Goal: Information Seeking & Learning: Compare options

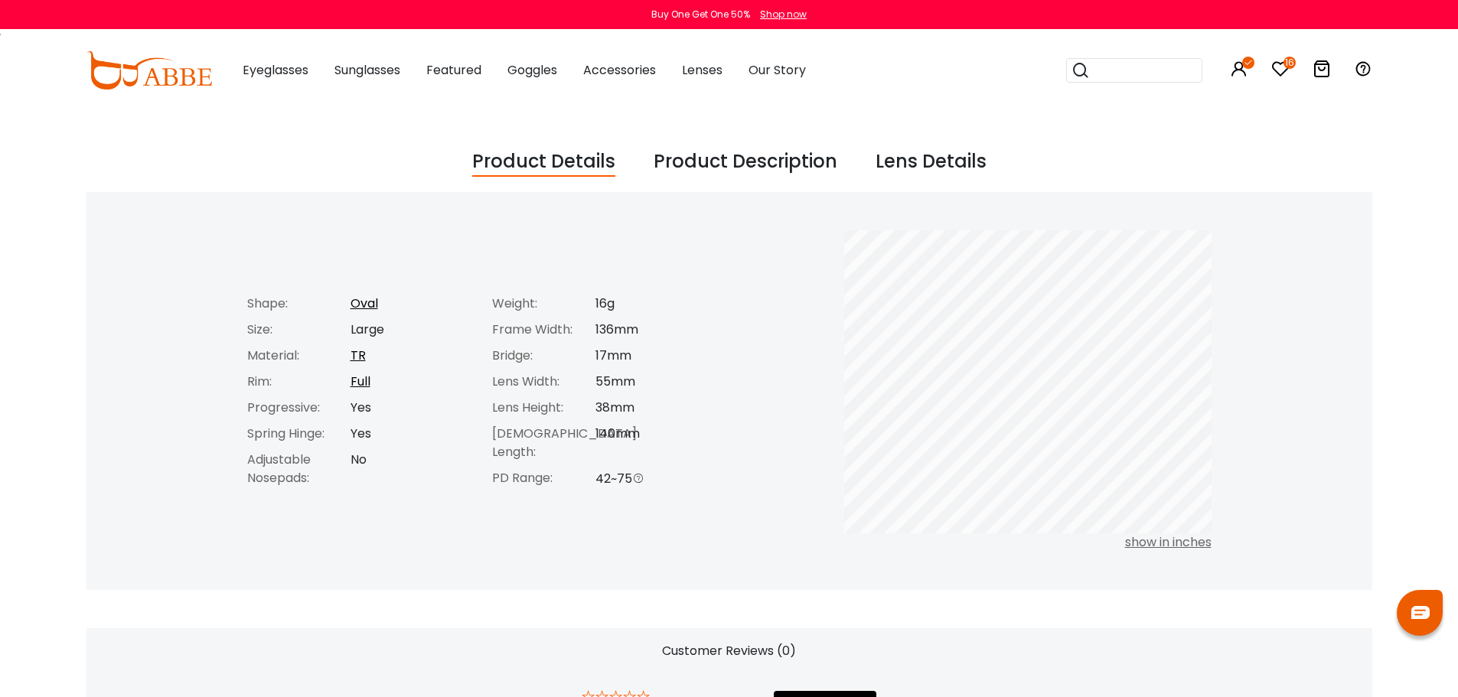
scroll to position [612, 0]
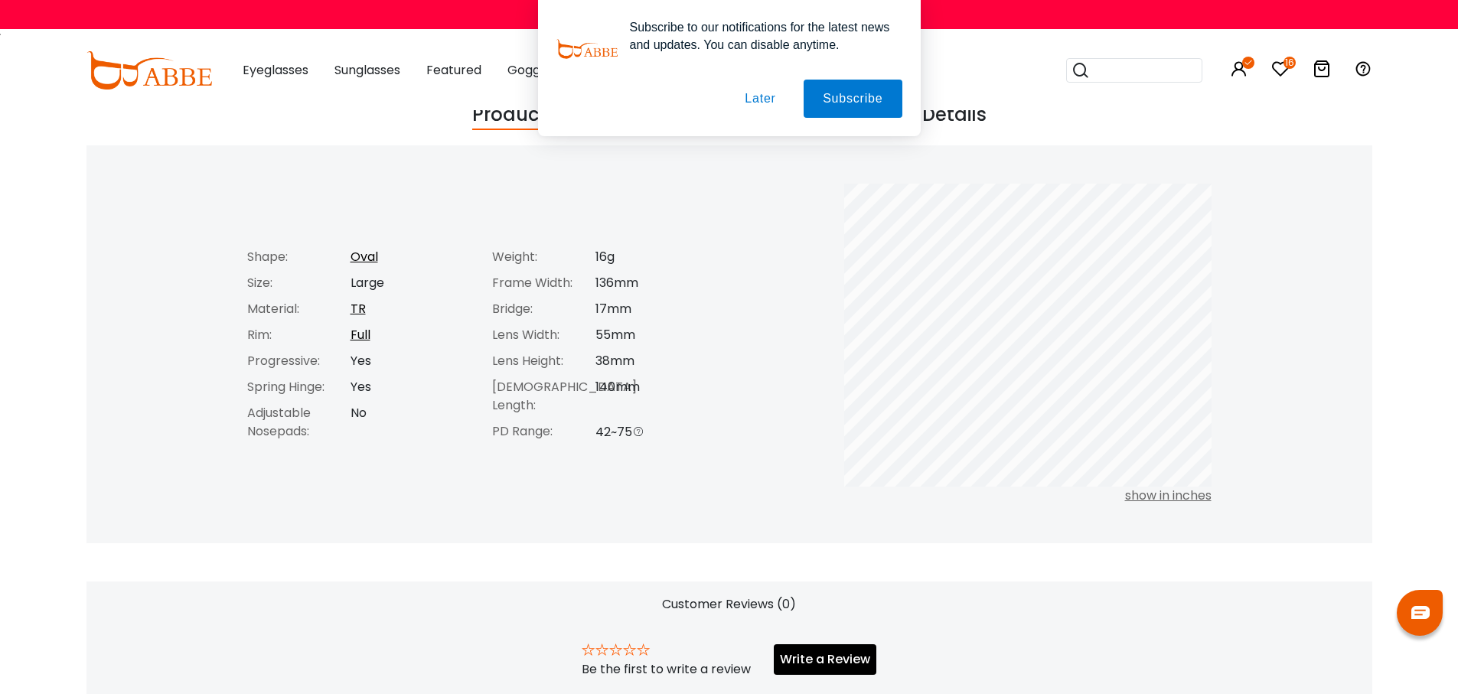
click at [0, 0] on button "Later" at bounding box center [0, 0] width 0 height 0
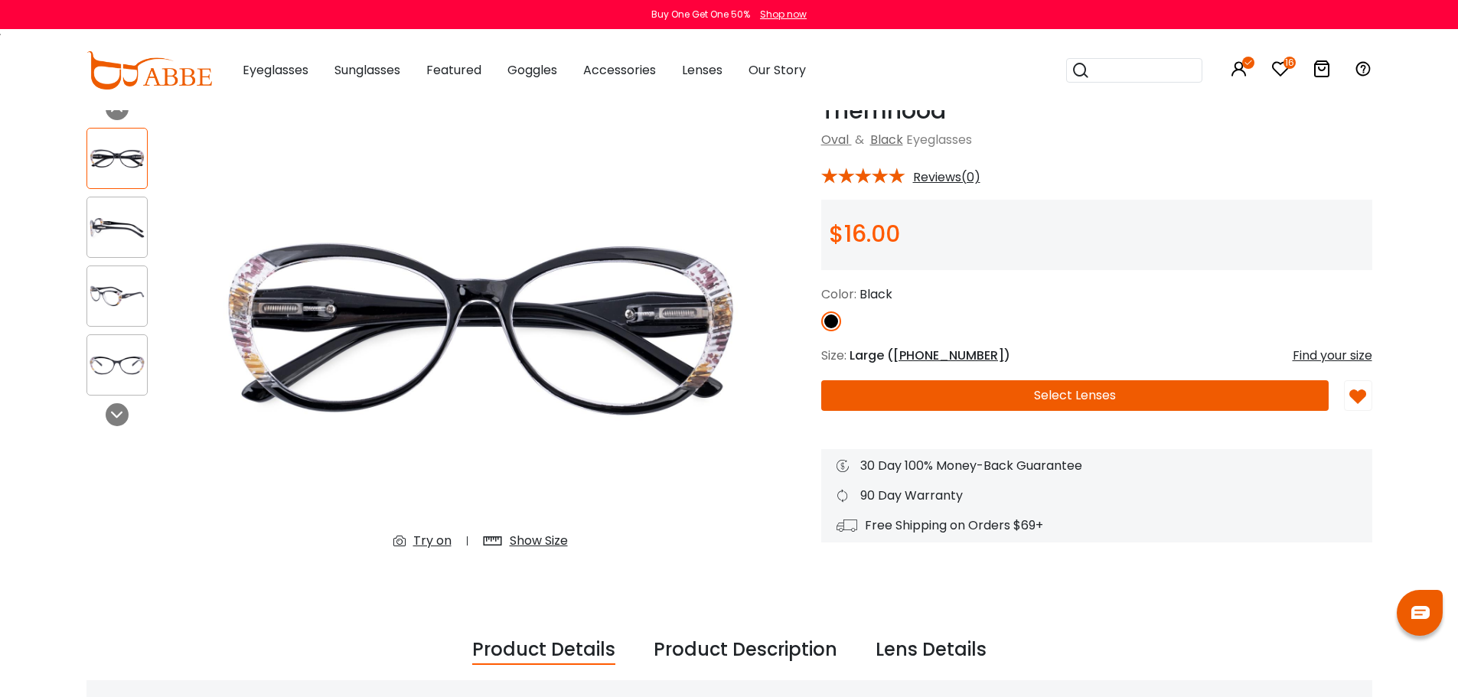
scroll to position [77, 0]
click at [115, 419] on icon at bounding box center [117, 416] width 12 height 12
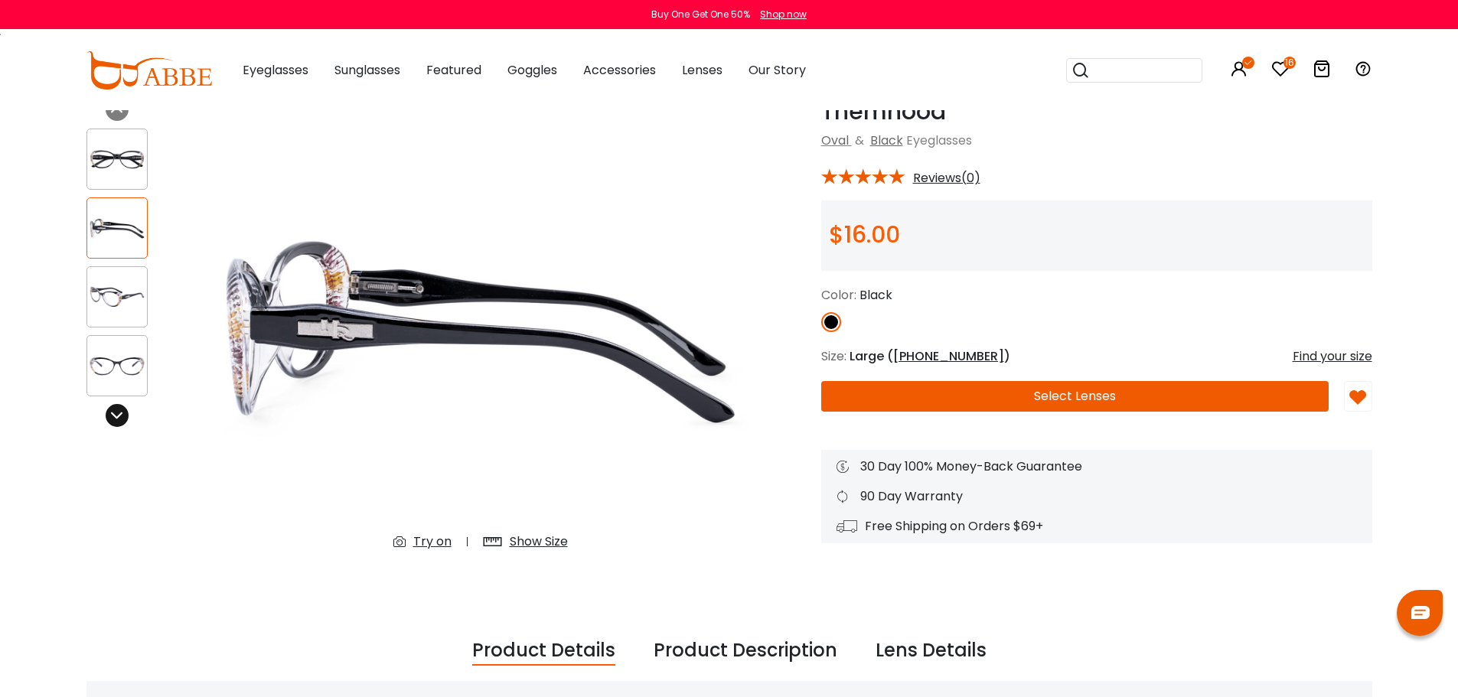
click at [115, 419] on icon at bounding box center [117, 416] width 12 height 12
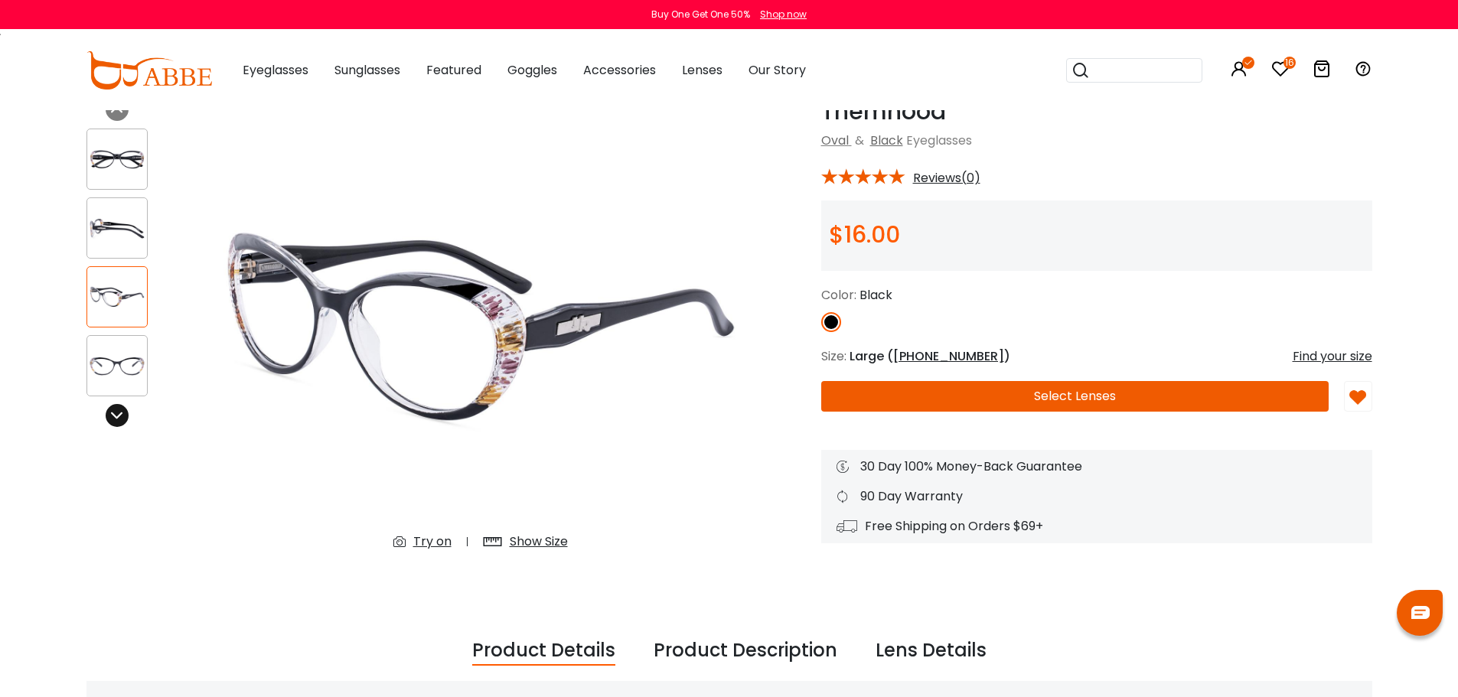
click at [115, 419] on icon at bounding box center [117, 416] width 12 height 12
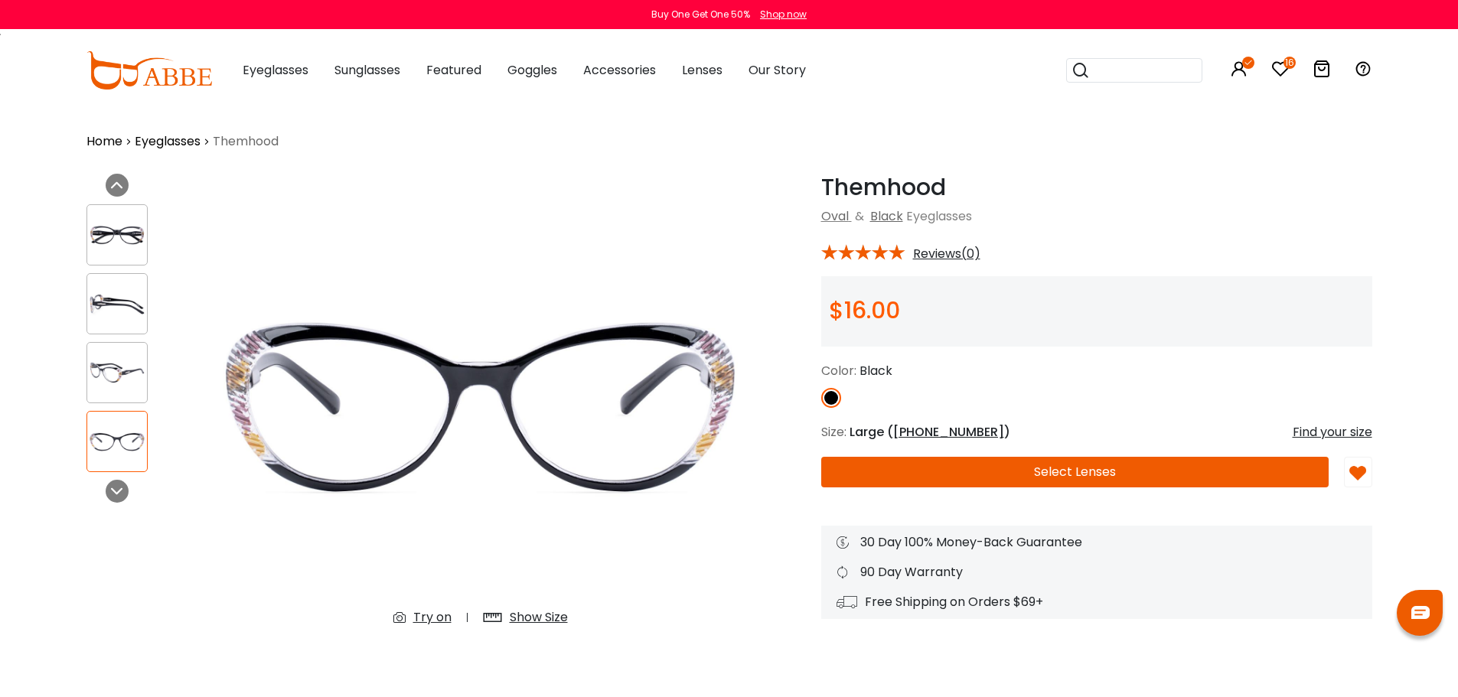
scroll to position [0, 0]
click at [1285, 71] on icon at bounding box center [1281, 69] width 18 height 18
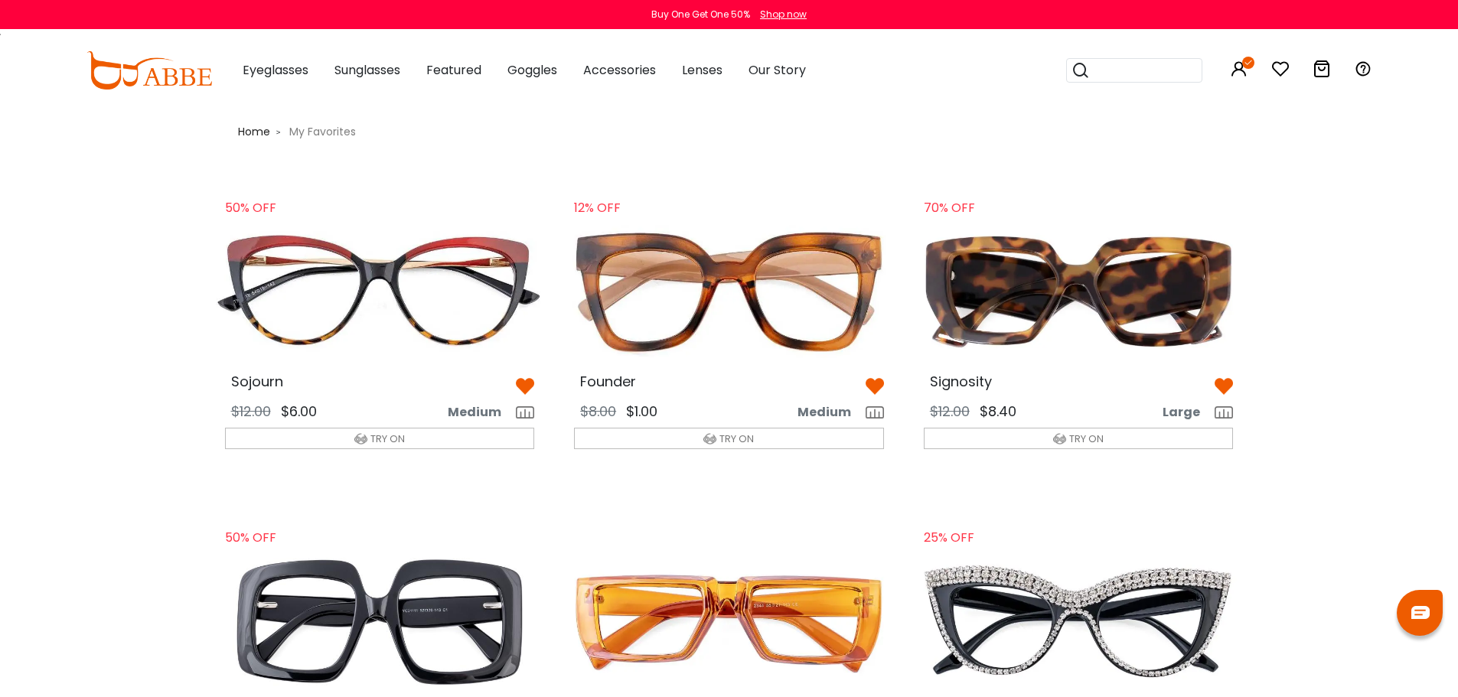
click at [416, 318] on img at bounding box center [380, 291] width 335 height 167
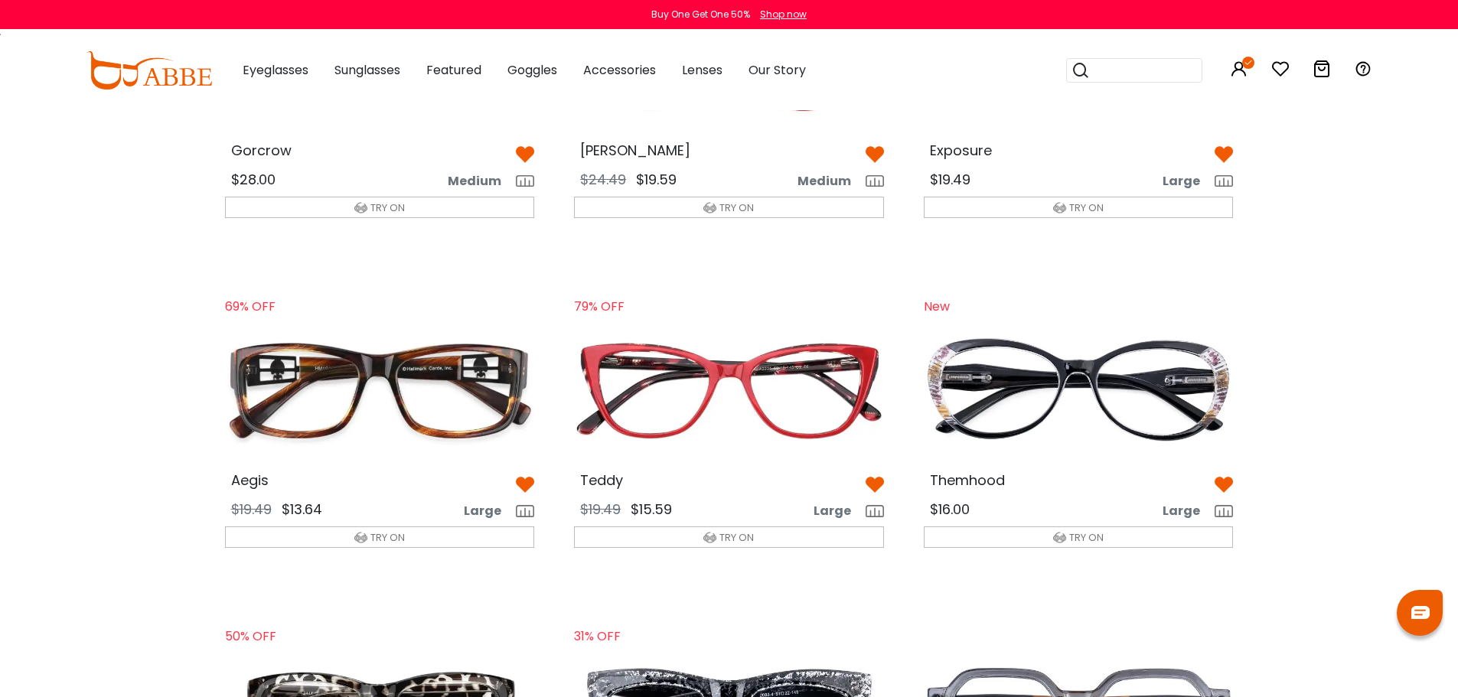
scroll to position [919, 0]
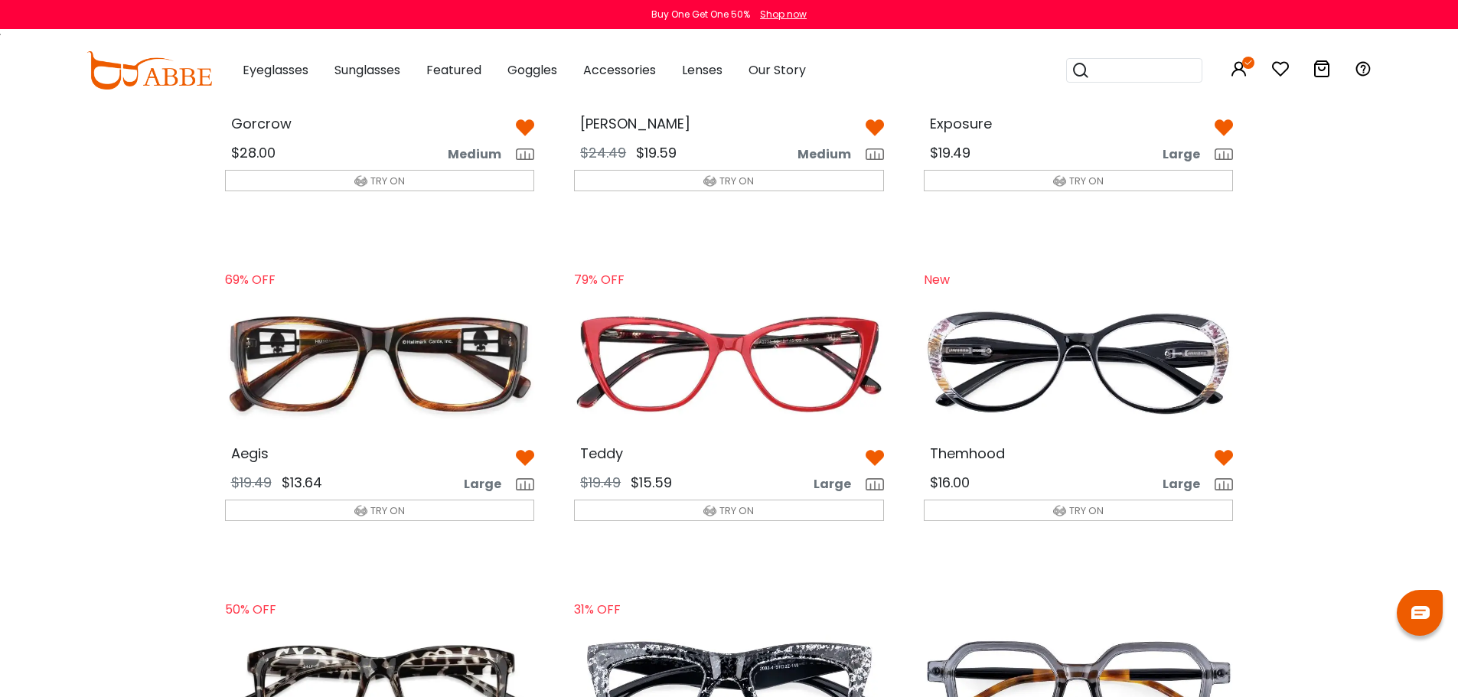
click at [1220, 456] on img at bounding box center [1224, 458] width 18 height 18
click at [1223, 454] on img at bounding box center [1224, 458] width 18 height 18
click at [1082, 390] on img at bounding box center [1079, 363] width 335 height 167
